Goal: Information Seeking & Learning: Learn about a topic

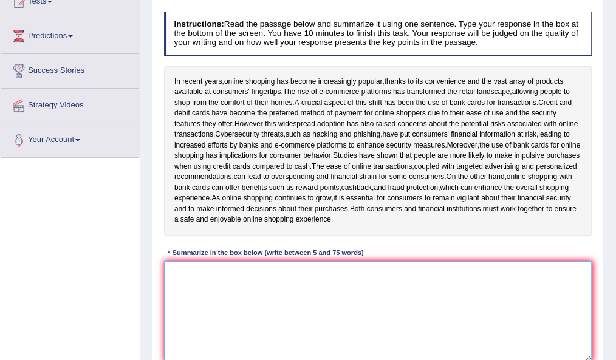
click at [260, 298] on textarea at bounding box center [378, 311] width 428 height 100
click at [252, 284] on textarea "In recent years online" at bounding box center [378, 311] width 428 height 100
click at [219, 282] on textarea "In recent years online" at bounding box center [378, 311] width 428 height 100
click at [255, 276] on textarea "In recent years, online" at bounding box center [378, 311] width 428 height 100
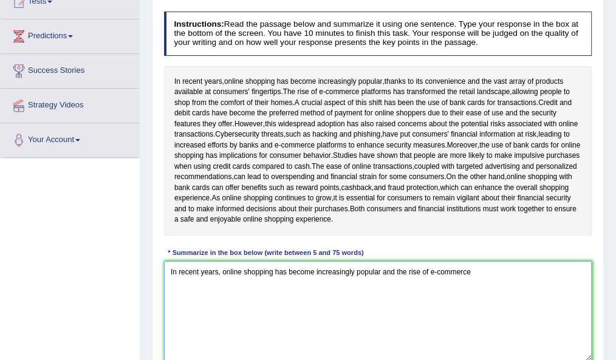
click at [381, 283] on textarea "In recent years, online shopping has become increasingly popular and the rise o…" at bounding box center [378, 311] width 428 height 100
click at [475, 283] on textarea "In recent years, online shopping has become increasingly popular, and the rise …" at bounding box center [378, 311] width 428 height 100
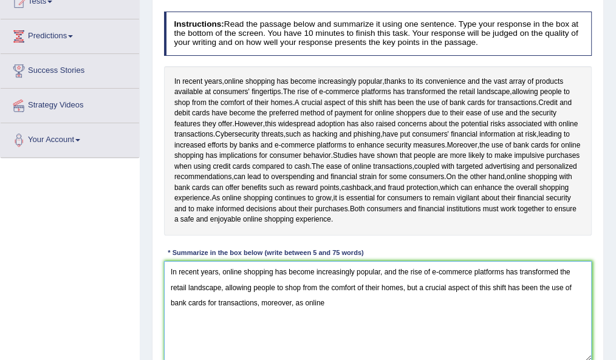
click at [354, 311] on textarea "In recent years, online shopping has become increasingly popular, and the rise …" at bounding box center [378, 311] width 428 height 100
click at [369, 313] on textarea "In recent years, online shopping has become increasingly popular, and the rise …" at bounding box center [378, 311] width 428 height 100
click at [445, 311] on textarea "In recent years, online shopping has become increasingly popular, and the rise …" at bounding box center [378, 311] width 428 height 100
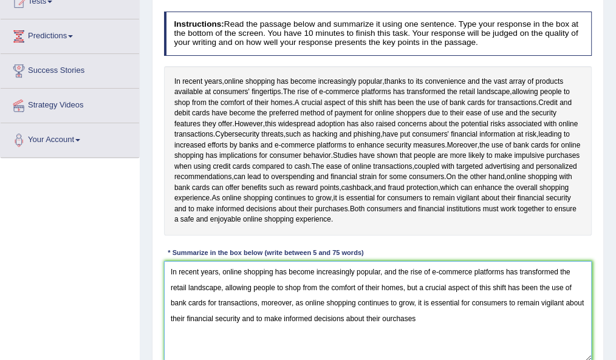
click at [386, 328] on textarea "In recent years, online shopping has become increasingly popular, and the rise …" at bounding box center [378, 311] width 428 height 100
click at [420, 327] on textarea "In recent years, online shopping has become increasingly popular, and the rise …" at bounding box center [378, 311] width 428 height 100
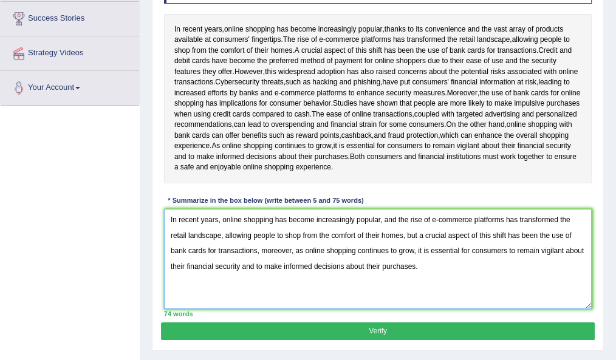
scroll to position [198, 0]
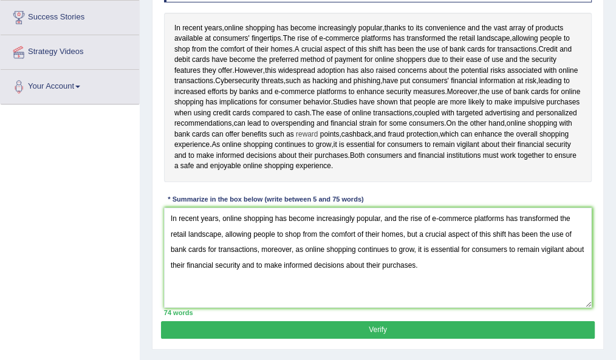
click at [318, 140] on span "reward" at bounding box center [307, 134] width 22 height 11
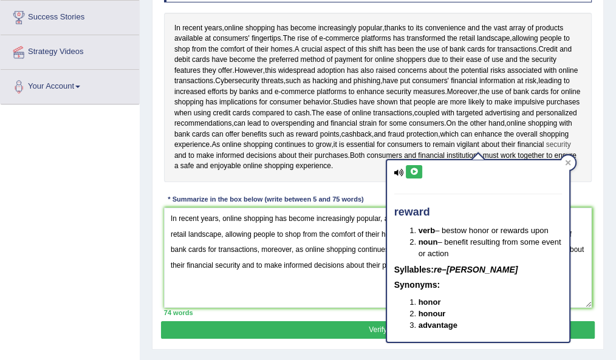
click at [546, 151] on span "security" at bounding box center [558, 145] width 25 height 11
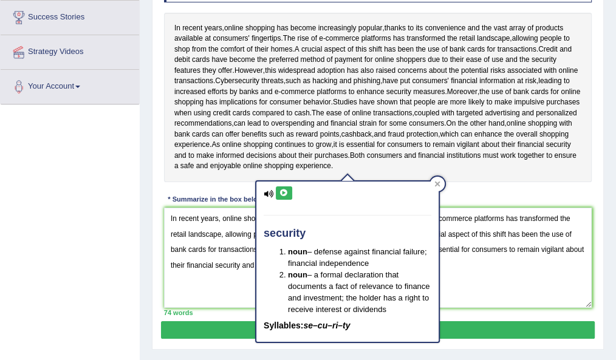
click at [495, 208] on div "Instructions: Read the passage below and summarize it using one sentence. Type …" at bounding box center [377, 137] width 433 height 368
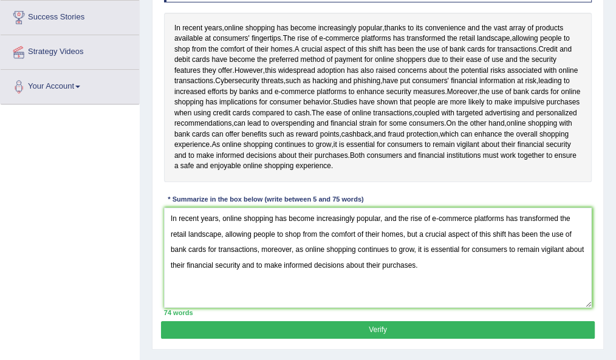
click at [495, 208] on div "Instructions: Read the passage below and summarize it using one sentence. Type …" at bounding box center [377, 137] width 433 height 368
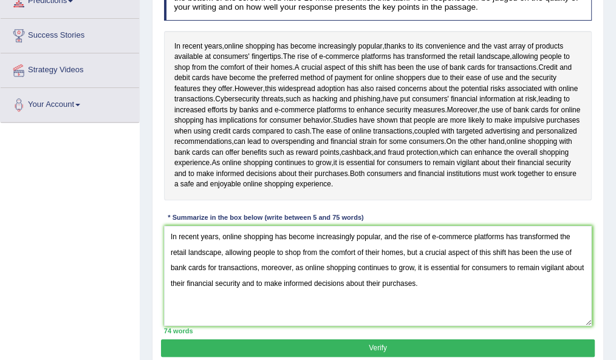
scroll to position [178, 0]
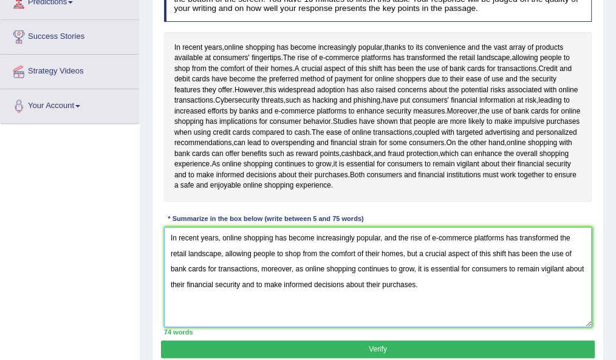
click at [421, 296] on textarea "In recent years, online shopping has become increasingly popular, and the rise …" at bounding box center [378, 277] width 428 height 100
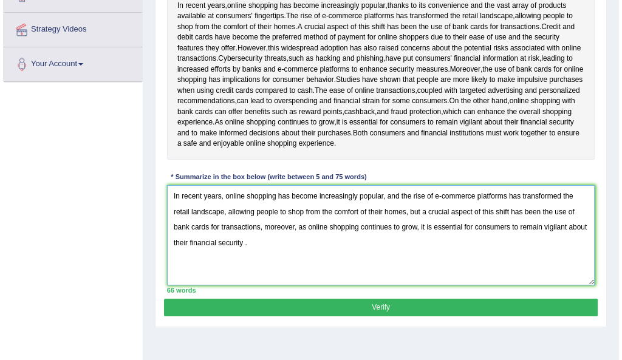
scroll to position [221, 0]
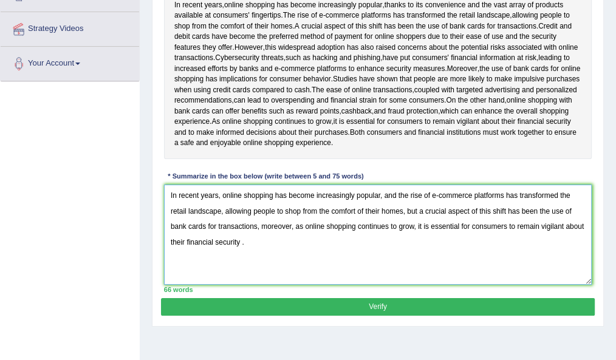
type textarea "In recent years, online shopping has become increasingly popular, and the rise …"
click at [377, 316] on button "Verify" at bounding box center [377, 307] width 433 height 18
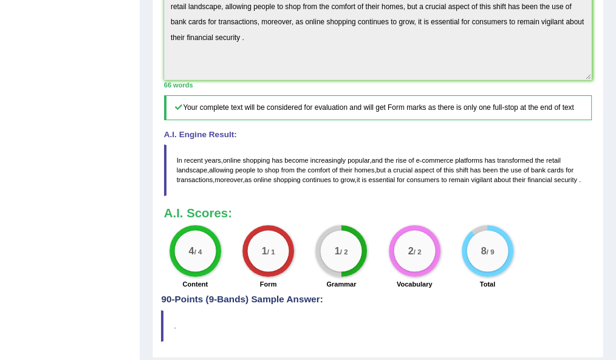
scroll to position [409, 0]
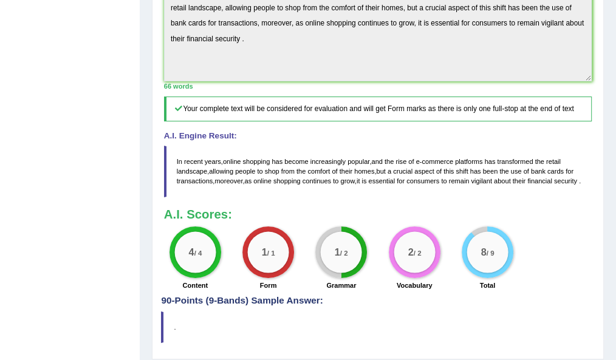
click at [203, 197] on blockquote "In recent years , online shopping has become increasingly popular , and the ris…" at bounding box center [378, 172] width 428 height 52
click at [179, 172] on blockquote "In recent years , online shopping has become increasingly popular , and the ris…" at bounding box center [378, 172] width 428 height 52
drag, startPoint x: 175, startPoint y: 166, endPoint x: 235, endPoint y: 189, distance: 63.8
click at [235, 189] on blockquote "In recent years , online shopping has become increasingly popular , and the ris…" at bounding box center [378, 172] width 428 height 52
click at [235, 185] on span "moreover" at bounding box center [228, 180] width 28 height 7
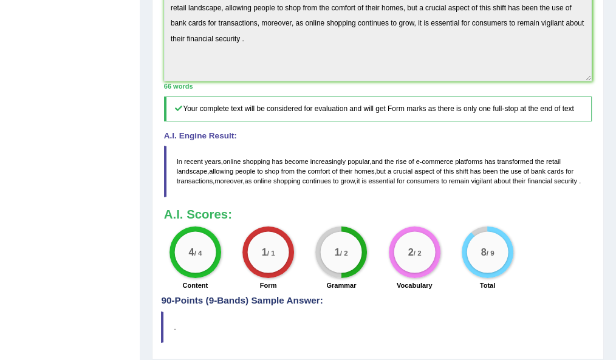
click at [235, 185] on span "moreover" at bounding box center [228, 180] width 28 height 7
drag, startPoint x: 235, startPoint y: 189, endPoint x: 169, endPoint y: 142, distance: 80.9
click at [169, 142] on div "A.I. Engine Result: In recent years , online shopping has become increasingly p…" at bounding box center [378, 165] width 428 height 66
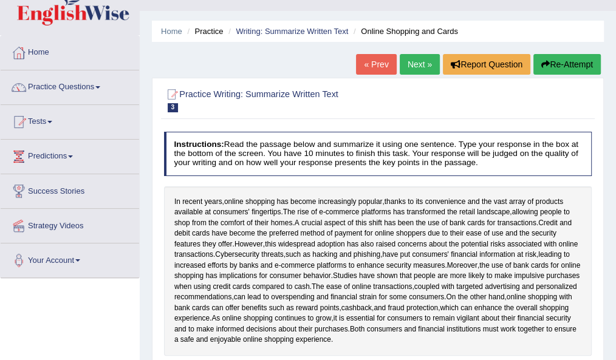
scroll to position [0, 0]
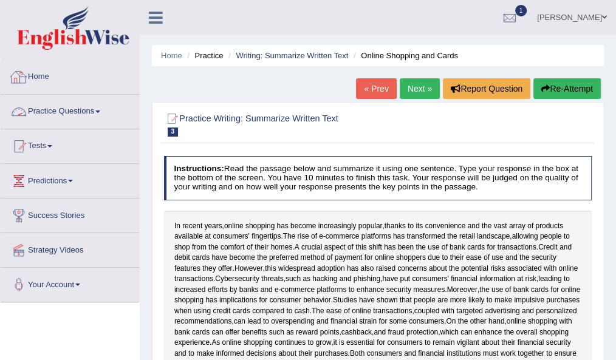
click at [66, 113] on link "Practice Questions" at bounding box center [70, 110] width 138 height 30
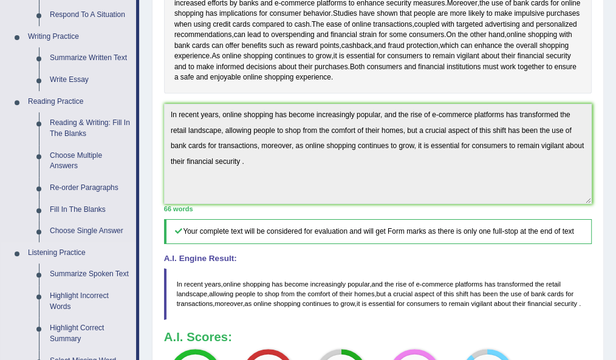
scroll to position [287, 0]
click at [66, 208] on link "Fill In The Blanks" at bounding box center [90, 210] width 92 height 22
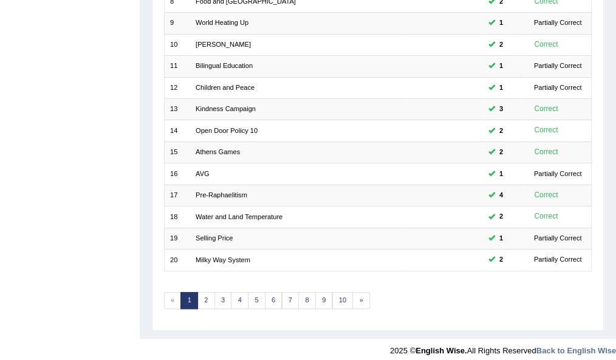
scroll to position [333, 0]
click at [226, 294] on link "3" at bounding box center [223, 299] width 18 height 17
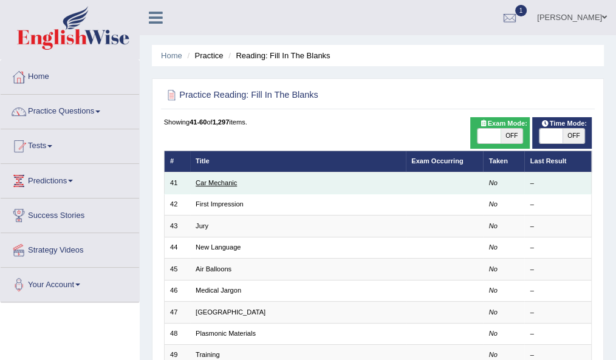
click at [203, 182] on link "Car Mechanic" at bounding box center [215, 182] width 41 height 7
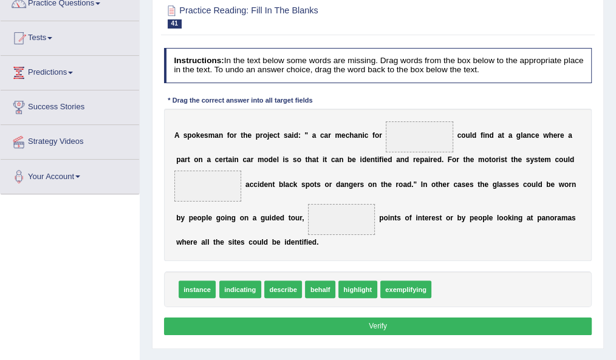
scroll to position [129, 0]
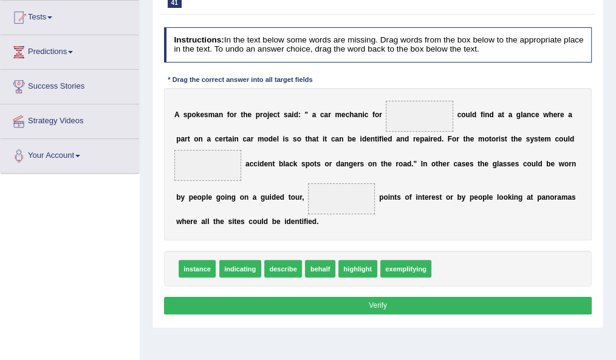
click at [508, 120] on div "A s p o k e s m a n f o r t h e p r o j e c t s a i d : " a c a r m e c h a n i…" at bounding box center [378, 164] width 428 height 152
click at [412, 264] on span "exemplifying" at bounding box center [406, 269] width 52 height 18
drag, startPoint x: 396, startPoint y: 267, endPoint x: 417, endPoint y: 84, distance: 184.5
click at [417, 84] on div "Instructions: In the text below some words are missing. Drag words from the box…" at bounding box center [377, 172] width 433 height 301
drag, startPoint x: 405, startPoint y: 265, endPoint x: 415, endPoint y: 84, distance: 181.8
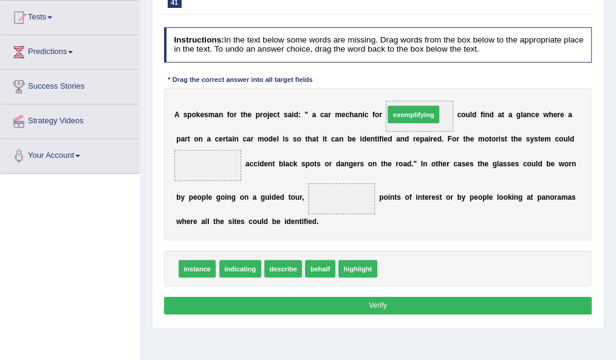
click at [415, 84] on div "Instructions: In the text below some words are missing. Drag words from the box…" at bounding box center [377, 172] width 433 height 301
drag, startPoint x: 416, startPoint y: 268, endPoint x: 434, endPoint y: 83, distance: 186.1
click at [434, 83] on div "Instructions: In the text below some words are missing. Drag words from the box…" at bounding box center [377, 172] width 433 height 301
drag, startPoint x: 391, startPoint y: 267, endPoint x: 425, endPoint y: 81, distance: 189.5
click at [425, 81] on div "Instructions: In the text below some words are missing. Drag words from the box…" at bounding box center [377, 172] width 433 height 301
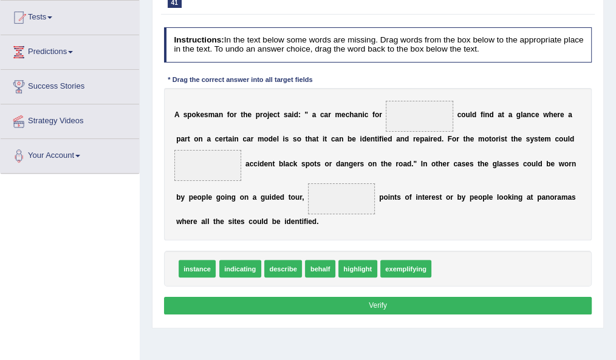
click at [406, 263] on span "exemplifying" at bounding box center [406, 269] width 52 height 18
drag, startPoint x: 412, startPoint y: 263, endPoint x: 424, endPoint y: 92, distance: 171.6
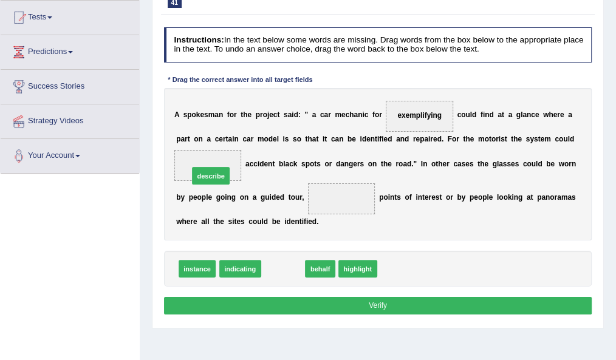
drag, startPoint x: 291, startPoint y: 264, endPoint x: 206, endPoint y: 155, distance: 138.8
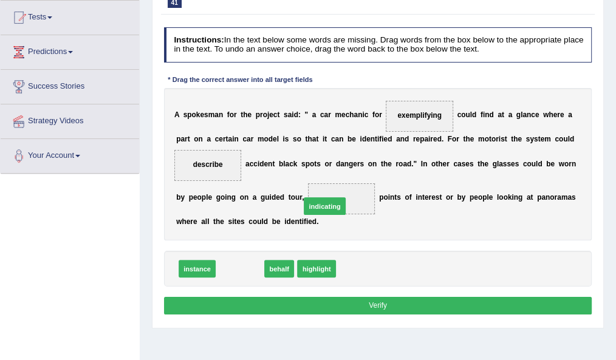
drag, startPoint x: 254, startPoint y: 268, endPoint x: 359, endPoint y: 192, distance: 129.6
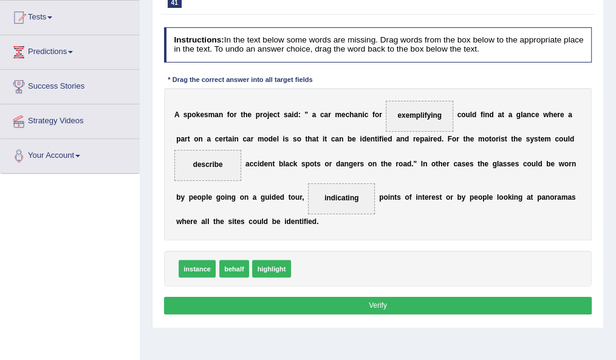
click at [328, 298] on button "Verify" at bounding box center [378, 306] width 428 height 18
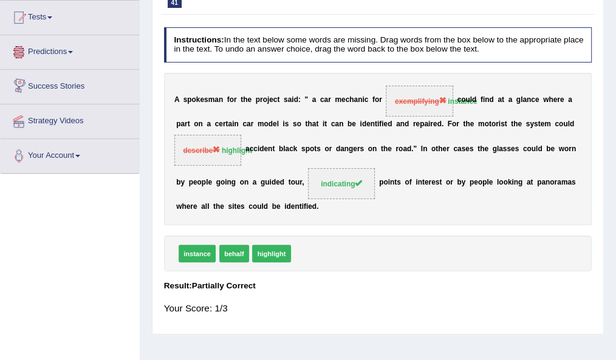
scroll to position [0, 0]
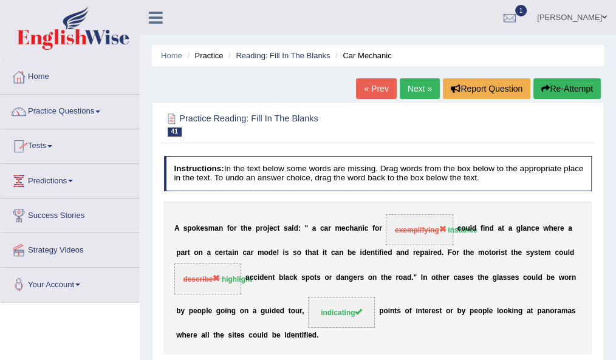
click at [561, 90] on button "Re-Attempt" at bounding box center [566, 88] width 67 height 21
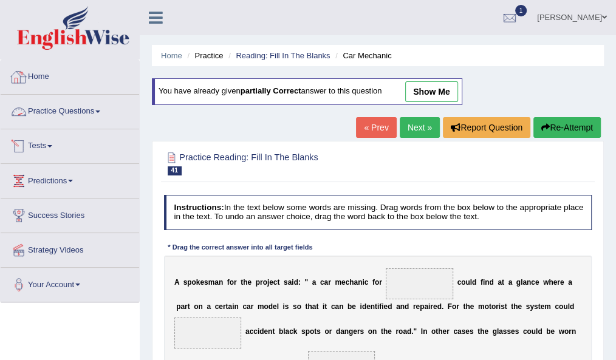
click at [65, 112] on link "Practice Questions" at bounding box center [70, 110] width 138 height 30
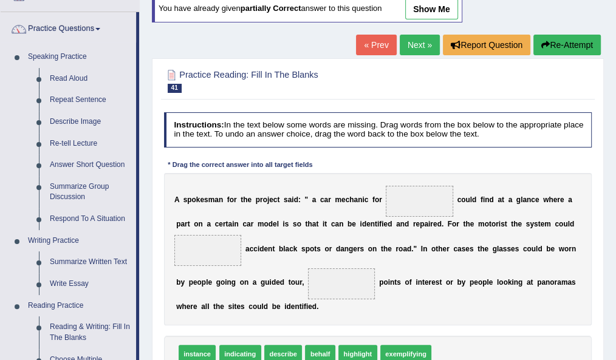
scroll to position [81, 0]
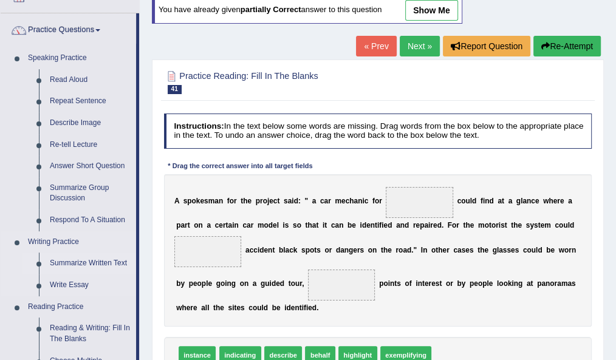
click at [76, 262] on link "Summarize Written Text" at bounding box center [90, 264] width 92 height 22
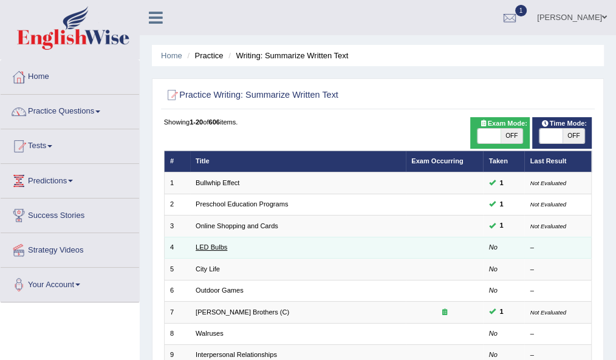
click at [214, 247] on link "LED Bulbs" at bounding box center [211, 246] width 32 height 7
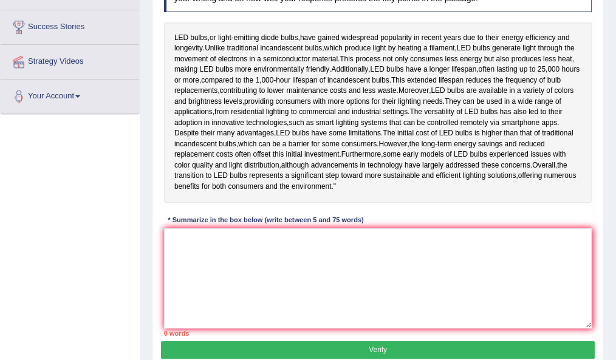
scroll to position [188, 0]
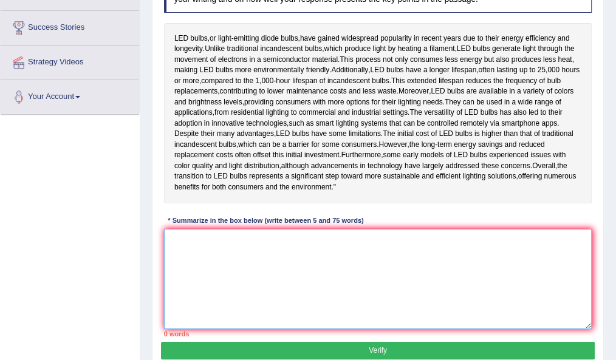
click at [237, 328] on textarea at bounding box center [378, 279] width 428 height 100
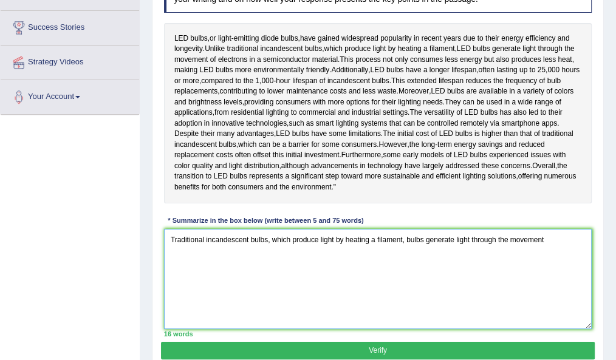
click at [403, 272] on textarea "Traditional incandescent bulbs, which produce light by heating a filament, bulb…" at bounding box center [378, 279] width 428 height 100
click at [566, 272] on textarea "Traditional incandescent bulbs, which produce light by heating a filament, LED …" at bounding box center [378, 279] width 428 height 100
click at [200, 285] on textarea "Traditional incandescent bulbs, which produce light by heating a filament, LED …" at bounding box center [378, 279] width 428 height 100
click at [312, 289] on textarea "Traditional incandescent bulbs, which produce light by heating a filament, LED …" at bounding box center [378, 279] width 428 height 100
click at [293, 285] on textarea "Traditional incandescent bulbs, which produce light by heating a filament, LED …" at bounding box center [378, 279] width 428 height 100
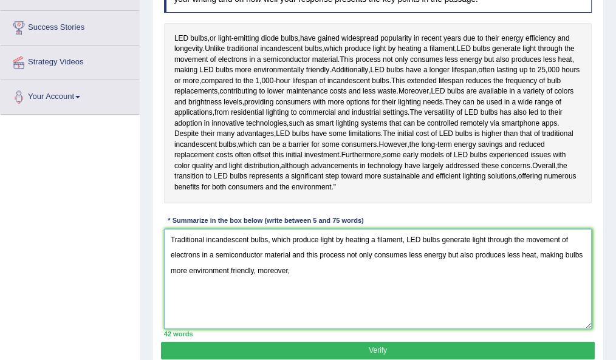
click at [228, 301] on textarea "Traditional incandescent bulbs, which produce light by heating a filament, LED …" at bounding box center [378, 279] width 428 height 100
click at [325, 294] on textarea "Traditional incandescent bulbs, which produce light by heating a filament, LED …" at bounding box center [378, 279] width 428 height 100
click at [267, 301] on textarea "Traditional incandescent bulbs, which produce light by heating a filament, LED …" at bounding box center [378, 279] width 428 height 100
click at [314, 293] on textarea "Traditional incandescent bulbs, which produce light by heating a filament, LED …" at bounding box center [378, 279] width 428 height 100
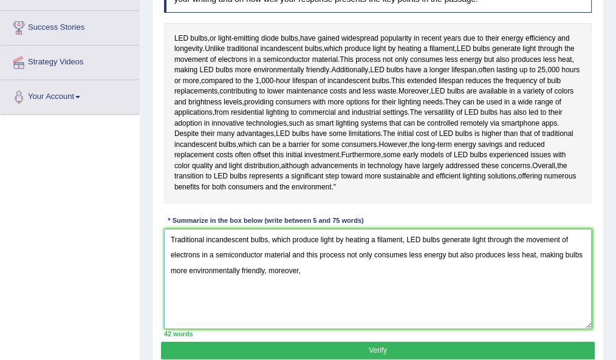
click at [301, 302] on textarea "Traditional incandescent bulbs, which produce light by heating a filament, LED …" at bounding box center [378, 279] width 428 height 100
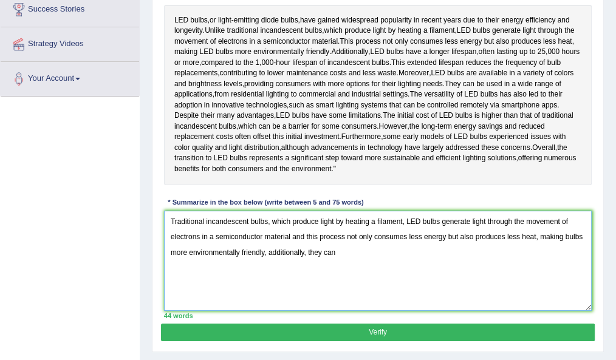
scroll to position [206, 0]
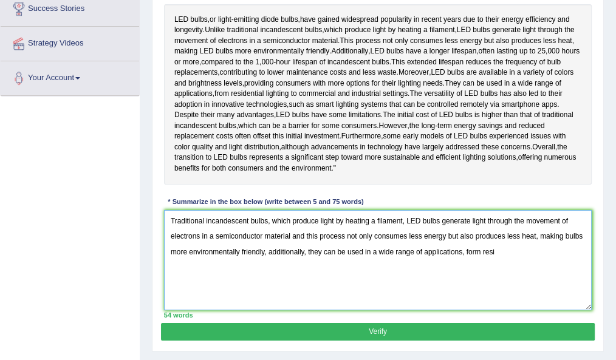
click at [466, 281] on textarea "Traditional incandescent bulbs, which produce light by heating a filament, LED …" at bounding box center [378, 260] width 428 height 100
click at [478, 283] on textarea "Traditional incandescent bulbs, which produce light by heating a filament, LED …" at bounding box center [378, 260] width 428 height 100
click at [486, 286] on textarea "Traditional incandescent bulbs, which produce light by heating a filament, LED …" at bounding box center [378, 260] width 428 height 100
click at [498, 278] on textarea "Traditional incandescent bulbs, which produce light by heating a filament, LED …" at bounding box center [378, 260] width 428 height 100
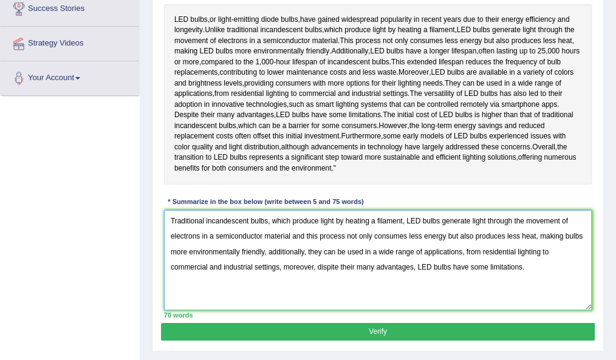
drag, startPoint x: 436, startPoint y: 251, endPoint x: 435, endPoint y: 230, distance: 21.3
click at [435, 230] on div "Instructions: Read the passage below and summarize it using one sentence. Type …" at bounding box center [377, 134] width 433 height 378
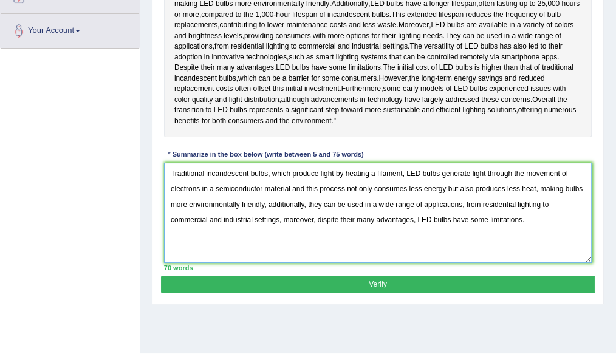
scroll to position [277, 0]
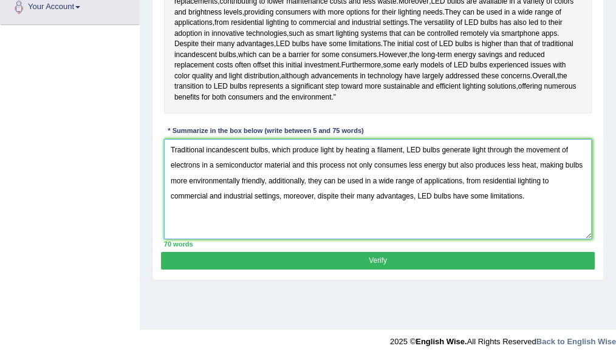
type textarea "Traditional incandescent bulbs, which produce light by heating a filament, LED …"
click at [381, 270] on button "Verify" at bounding box center [377, 261] width 433 height 18
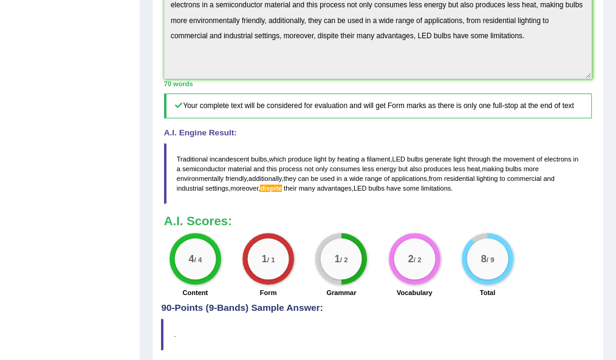
scroll to position [427, 0]
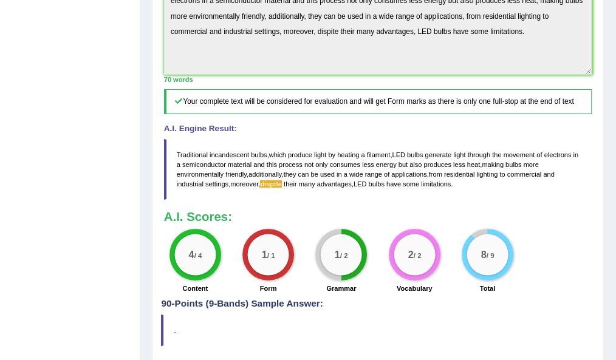
click at [273, 254] on div "A.I. Scores: 4 / 4 Content 1 / 1 Form 1 / 2 Grammar 2 / 2 Vocabulary 8 / 9 Total" at bounding box center [378, 253] width 428 height 86
